Goal: Task Accomplishment & Management: Complete application form

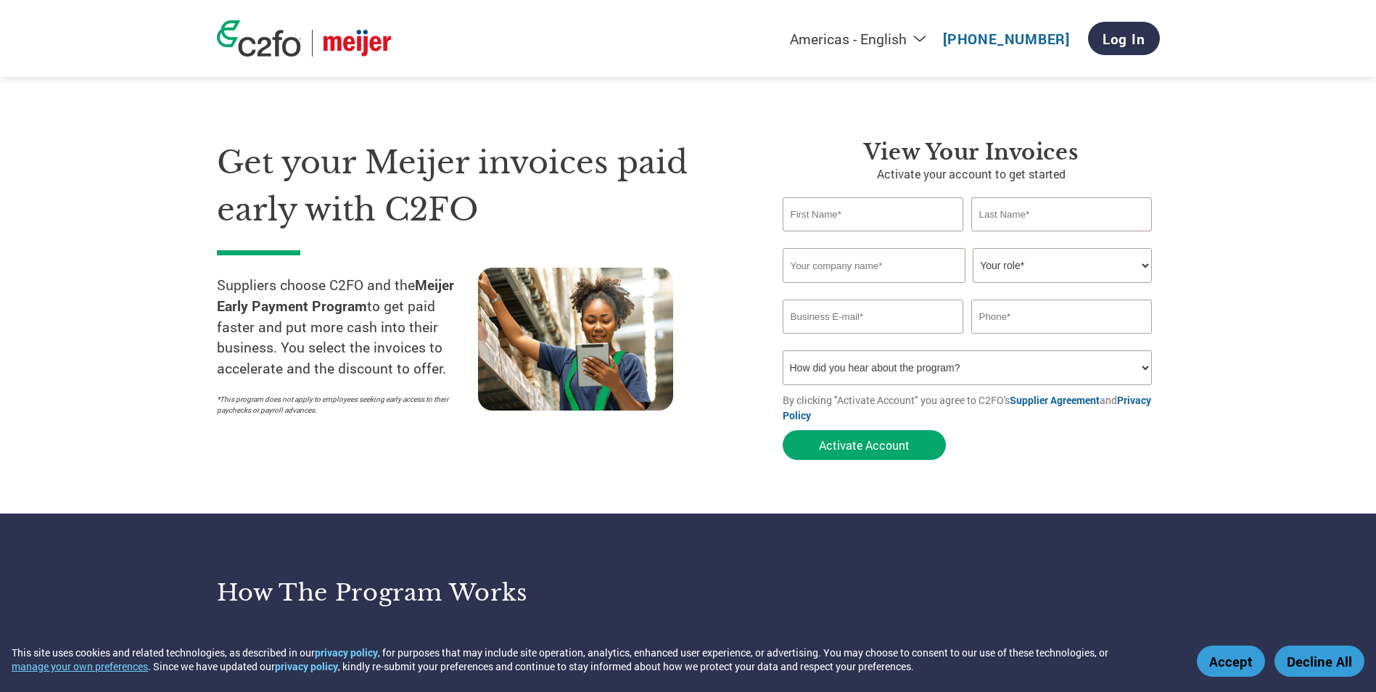
click at [828, 218] on input "text" at bounding box center [872, 214] width 181 height 34
type input "Yolanda"
type input "Benson"
type input "LCG"
type input "ybenson@learningcaregroup.com"
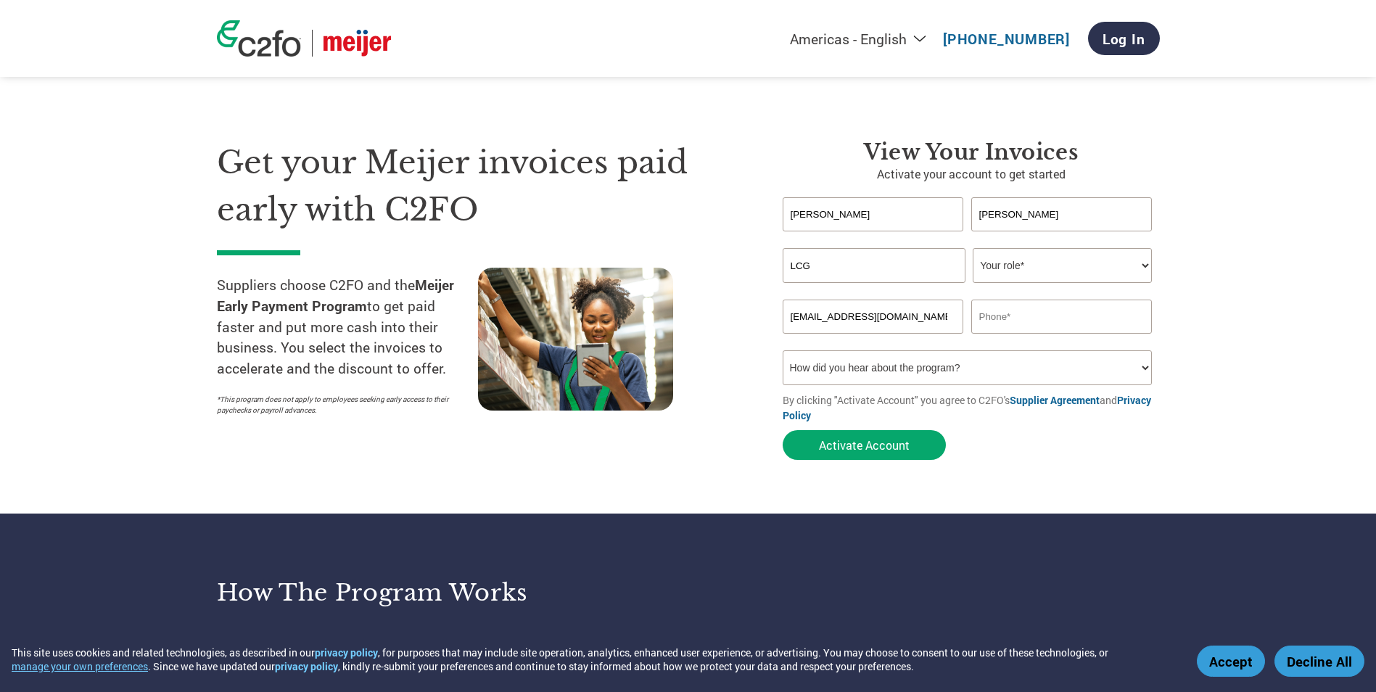
type input "2196138303"
click at [1139, 265] on select "Your role* CFO Controller Credit Manager Finance Director Treasurer CEO Preside…" at bounding box center [1061, 265] width 179 height 35
select select "OFFICE_MANAGER"
click at [972, 248] on select "Your role* CFO Controller Credit Manager Finance Director Treasurer CEO Preside…" at bounding box center [1061, 265] width 179 height 35
drag, startPoint x: 1068, startPoint y: 315, endPoint x: 966, endPoint y: 317, distance: 102.3
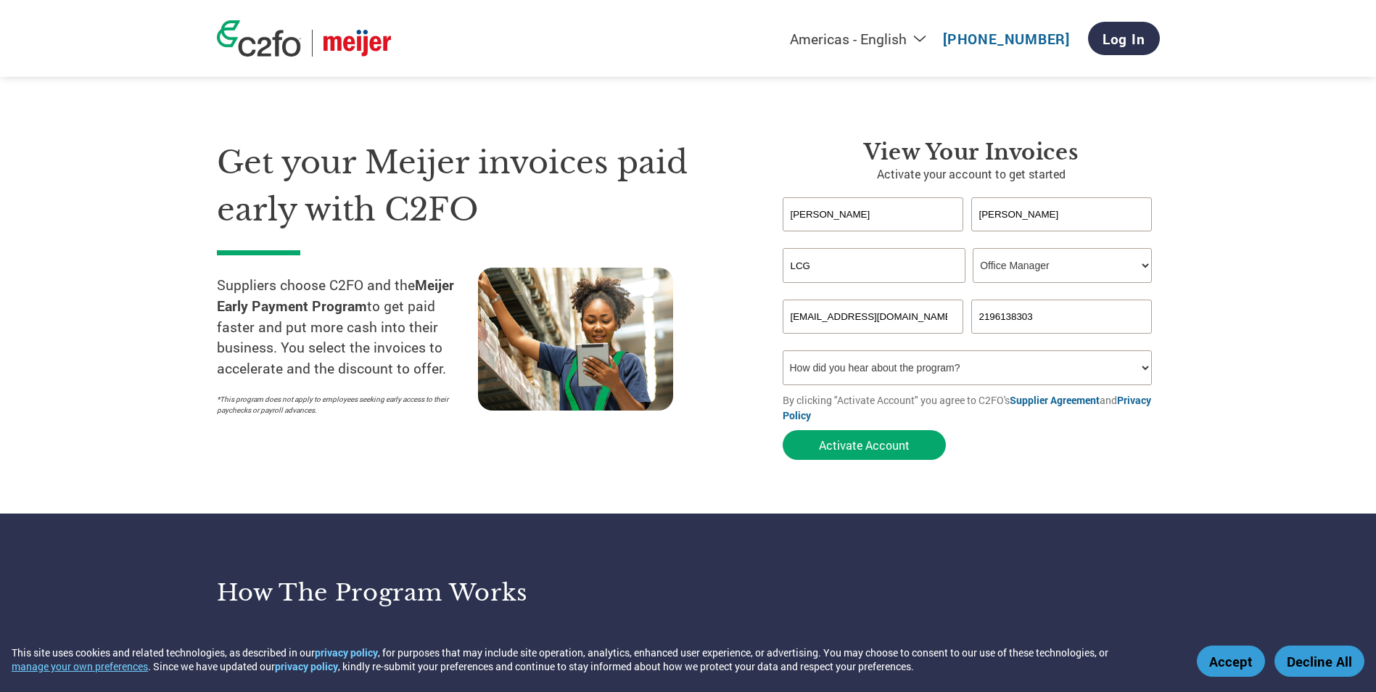
click at [966, 317] on div "ybenson@learningcaregroup.com 2196138303" at bounding box center [970, 317] width 377 height 34
type input "2489169380"
click at [1141, 368] on select "How did you hear about the program? Received a letter Email Social Media Online…" at bounding box center [967, 367] width 370 height 35
select select "Email"
click at [782, 350] on select "How did you hear about the program? Received a letter Email Social Media Online…" at bounding box center [967, 367] width 370 height 35
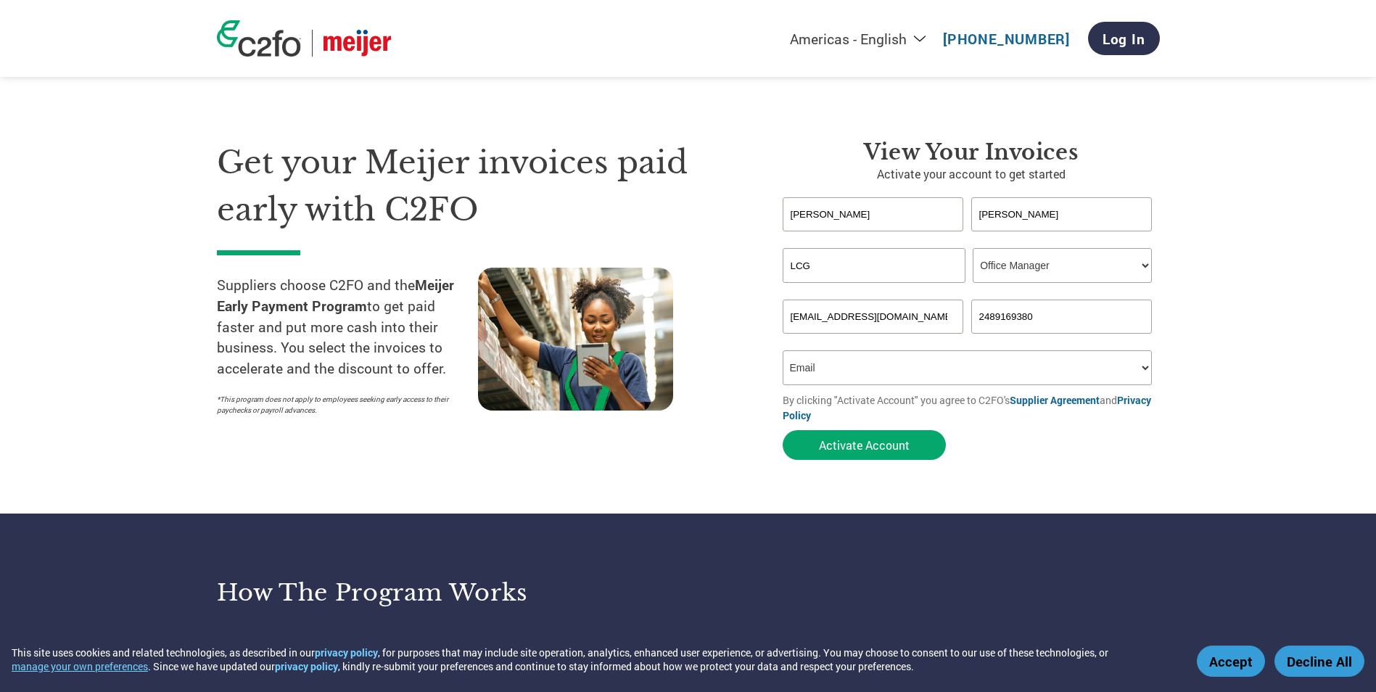
click at [1236, 387] on section "Get your Meijer invoices paid early with C2FO Suppliers choose C2FO and the Mei…" at bounding box center [688, 285] width 1376 height 455
click at [863, 451] on button "Activate Account" at bounding box center [863, 445] width 163 height 30
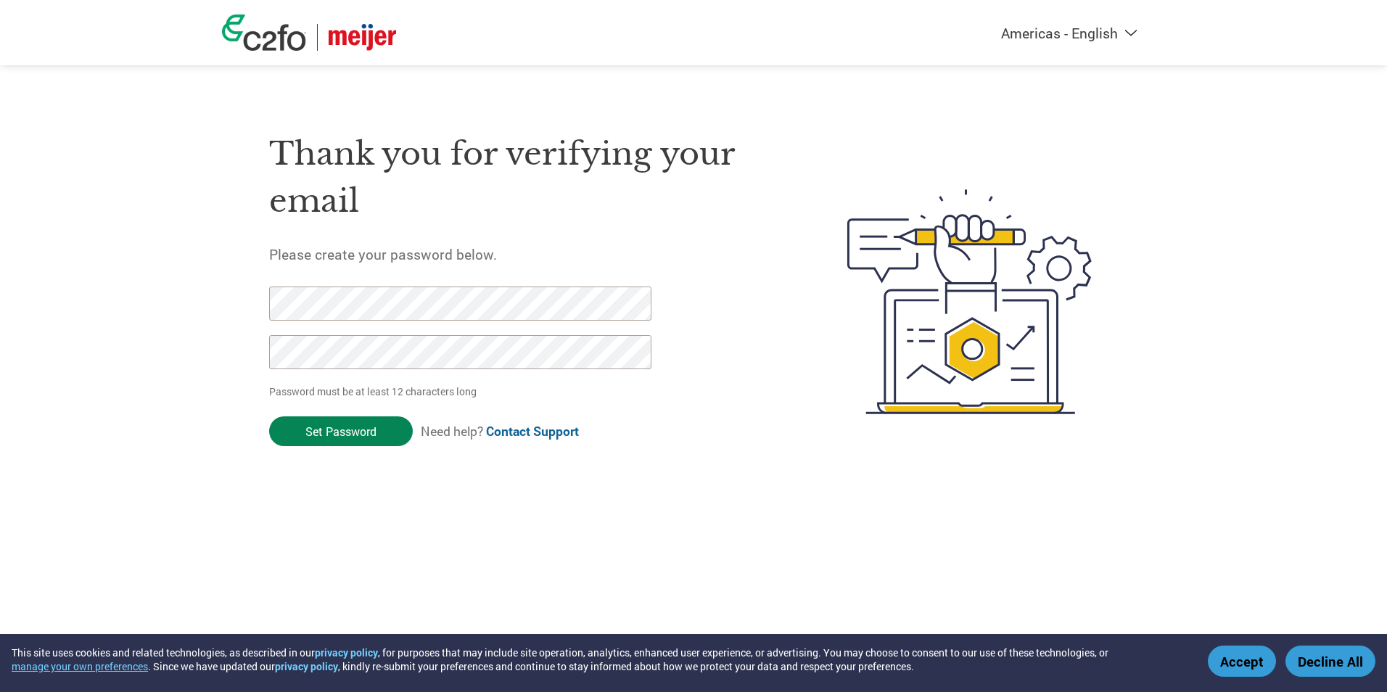
click at [346, 435] on input "Set Password" at bounding box center [341, 431] width 144 height 30
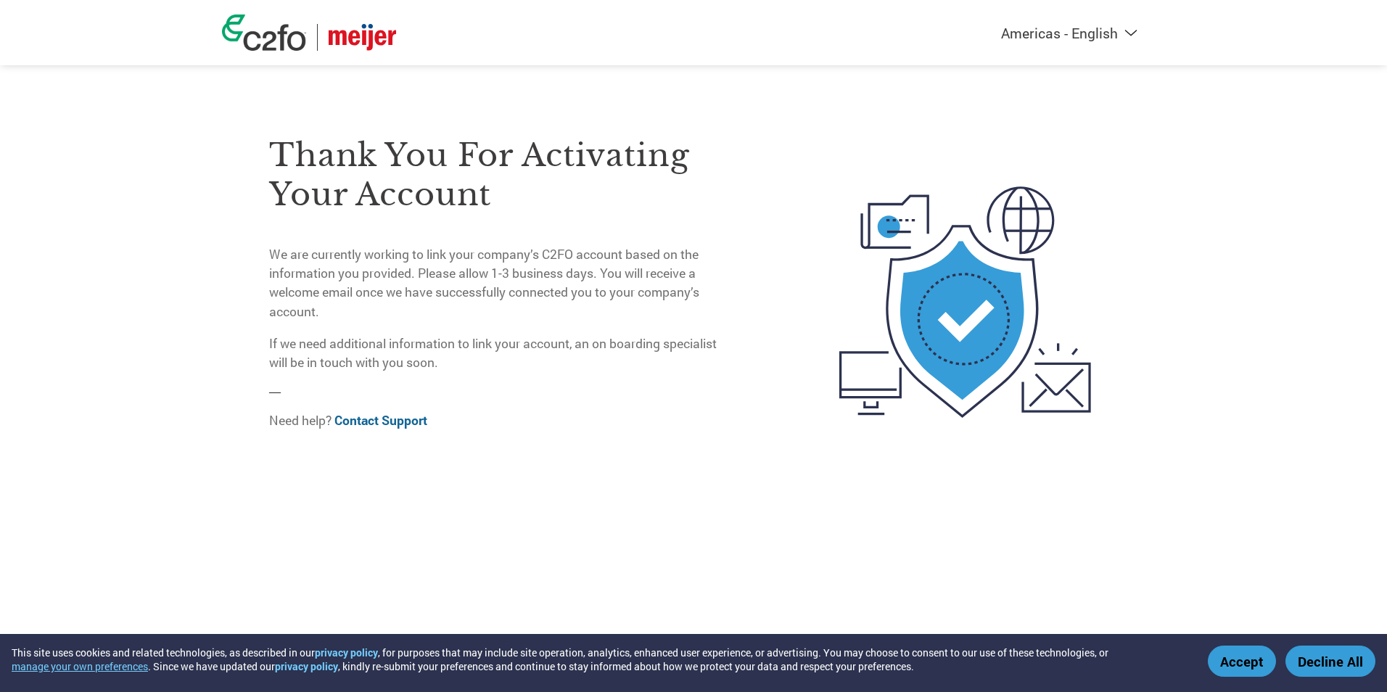
click at [1340, 665] on button "Decline All" at bounding box center [1330, 660] width 90 height 31
